Goal: Task Accomplishment & Management: Complete application form

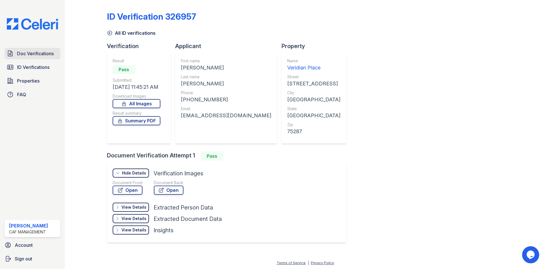
click at [32, 53] on span "Doc Verifications" at bounding box center [35, 53] width 37 height 7
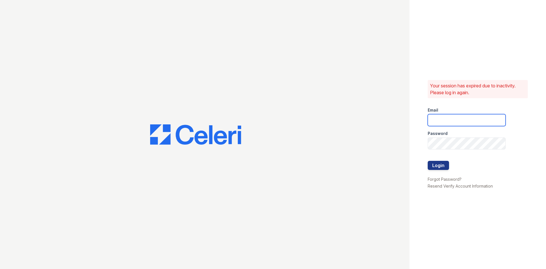
type input "[EMAIL_ADDRESS][DOMAIN_NAME]"
click at [444, 164] on button "Login" at bounding box center [438, 165] width 21 height 9
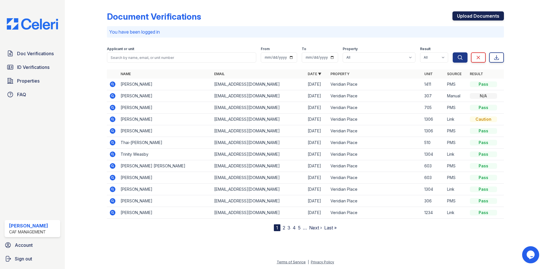
click at [471, 14] on link "Upload Documents" at bounding box center [477, 15] width 51 height 9
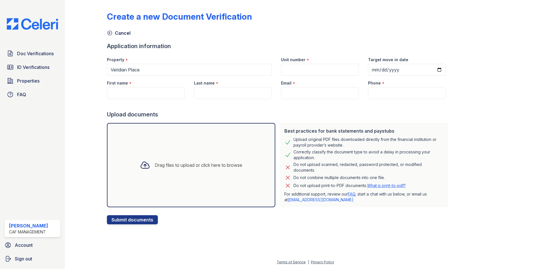
click at [172, 152] on div "Drag files to upload or click here to browse" at bounding box center [191, 165] width 168 height 84
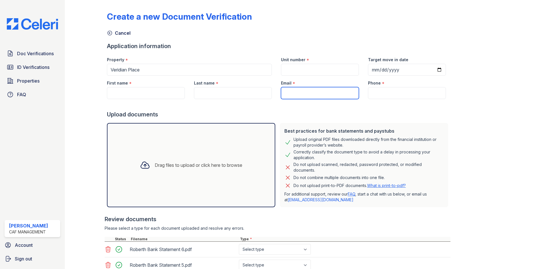
click at [326, 91] on input "Email" at bounding box center [320, 93] width 78 height 12
paste input "[EMAIL_ADDRESS][DOMAIN_NAME]"
type input "[EMAIL_ADDRESS][DOMAIN_NAME]"
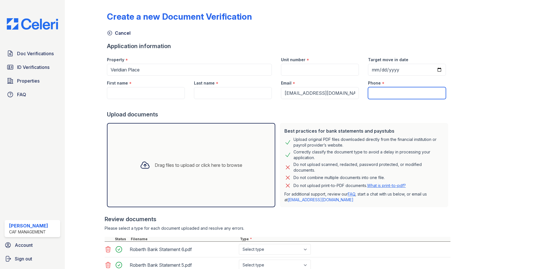
click at [369, 96] on input "Phone" at bounding box center [407, 93] width 78 height 12
paste input "Phone:(432) 312-9192"
click at [382, 94] on input "Phone:(432) 312-9192" at bounding box center [407, 93] width 78 height 12
type input "(432) 312-9192"
click at [428, 70] on input "Target move in date" at bounding box center [407, 70] width 78 height 12
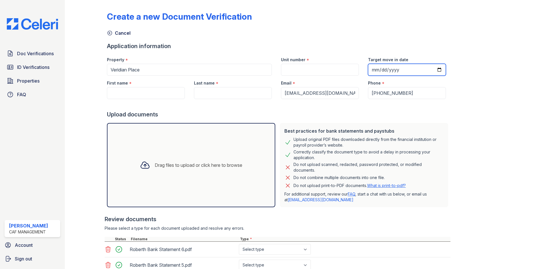
type input "2025-09-27"
click at [138, 90] on input "First name" at bounding box center [146, 93] width 78 height 12
paste input "Roberth"
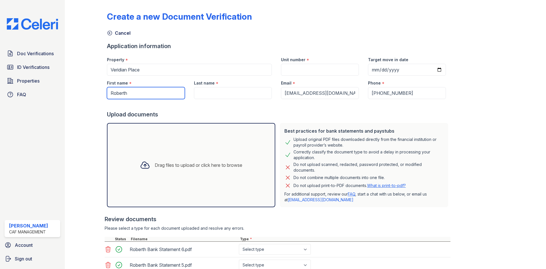
type input "Roberth"
click at [209, 101] on div at bounding box center [278, 104] width 343 height 11
click at [214, 88] on input "Last name" at bounding box center [233, 93] width 78 height 12
paste input "Nasariego"
type input "Nasariego"
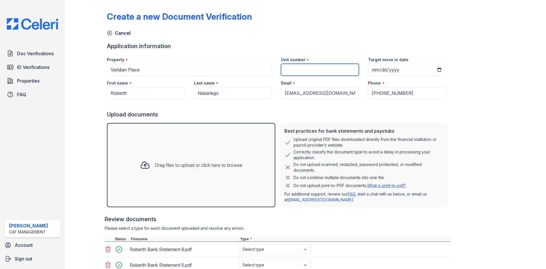
click at [310, 71] on input "Unit number" at bounding box center [320, 70] width 78 height 12
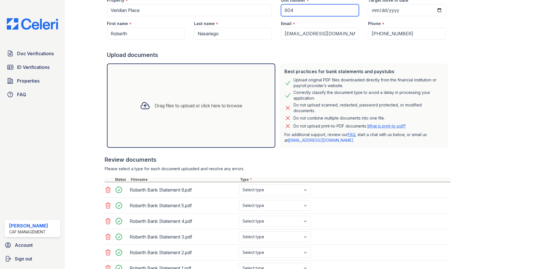
scroll to position [106, 0]
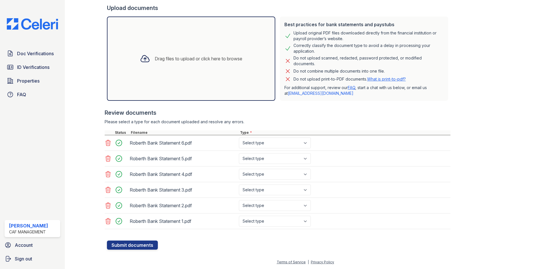
type input "604"
click at [260, 144] on select "Select type Paystub Bank Statement Offer Letter Tax Documents Benefit Award Let…" at bounding box center [275, 142] width 72 height 11
select select "bank_statement"
click at [239, 137] on select "Select type Paystub Bank Statement Offer Letter Tax Documents Benefit Award Let…" at bounding box center [275, 142] width 72 height 11
click at [267, 162] on select "Select type Paystub Bank Statement Offer Letter Tax Documents Benefit Award Let…" at bounding box center [275, 158] width 72 height 11
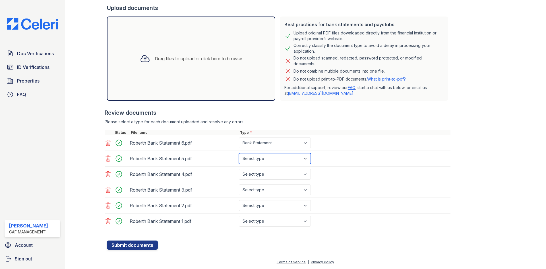
select select "bank_statement"
click at [239, 153] on select "Select type Paystub Bank Statement Offer Letter Tax Documents Benefit Award Let…" at bounding box center [275, 158] width 72 height 11
click at [268, 169] on select "Select type Paystub Bank Statement Offer Letter Tax Documents Benefit Award Let…" at bounding box center [275, 174] width 72 height 11
select select "bank_statement"
click at [239, 169] on select "Select type Paystub Bank Statement Offer Letter Tax Documents Benefit Award Let…" at bounding box center [275, 174] width 72 height 11
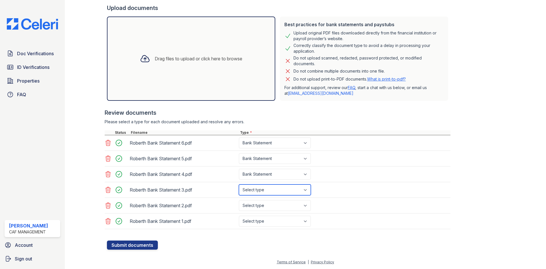
click at [267, 189] on select "Select type Paystub Bank Statement Offer Letter Tax Documents Benefit Award Let…" at bounding box center [275, 189] width 72 height 11
select select "bank_statement"
click at [239, 184] on select "Select type Paystub Bank Statement Offer Letter Tax Documents Benefit Award Let…" at bounding box center [275, 189] width 72 height 11
click at [267, 200] on select "Select type Paystub Bank Statement Offer Letter Tax Documents Benefit Award Let…" at bounding box center [275, 205] width 72 height 11
select select "bank_statement"
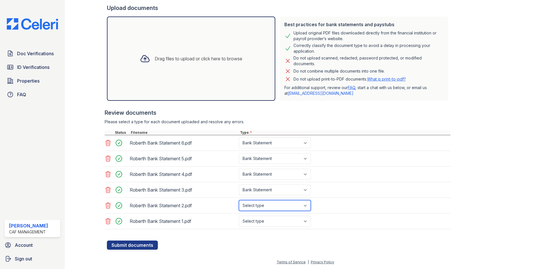
click at [239, 200] on select "Select type Paystub Bank Statement Offer Letter Tax Documents Benefit Award Let…" at bounding box center [275, 205] width 72 height 11
click at [269, 223] on select "Select type Paystub Bank Statement Offer Letter Tax Documents Benefit Award Let…" at bounding box center [275, 221] width 72 height 11
select select "bank_statement"
click at [239, 216] on select "Select type Paystub Bank Statement Offer Letter Tax Documents Benefit Award Let…" at bounding box center [275, 221] width 72 height 11
click at [148, 242] on button "Submit documents" at bounding box center [132, 244] width 51 height 9
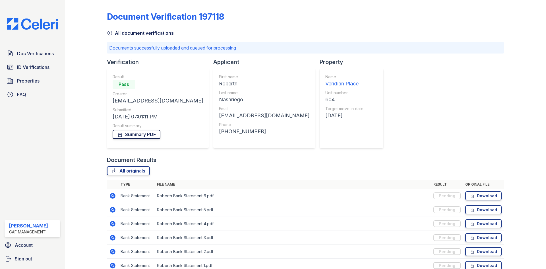
click at [140, 132] on link "Summary PDF" at bounding box center [137, 134] width 48 height 9
click at [411, 78] on div "Document Verification 197118 All document verifications Documents successfully …" at bounding box center [305, 140] width 397 height 276
